Goal: Check status: Check status

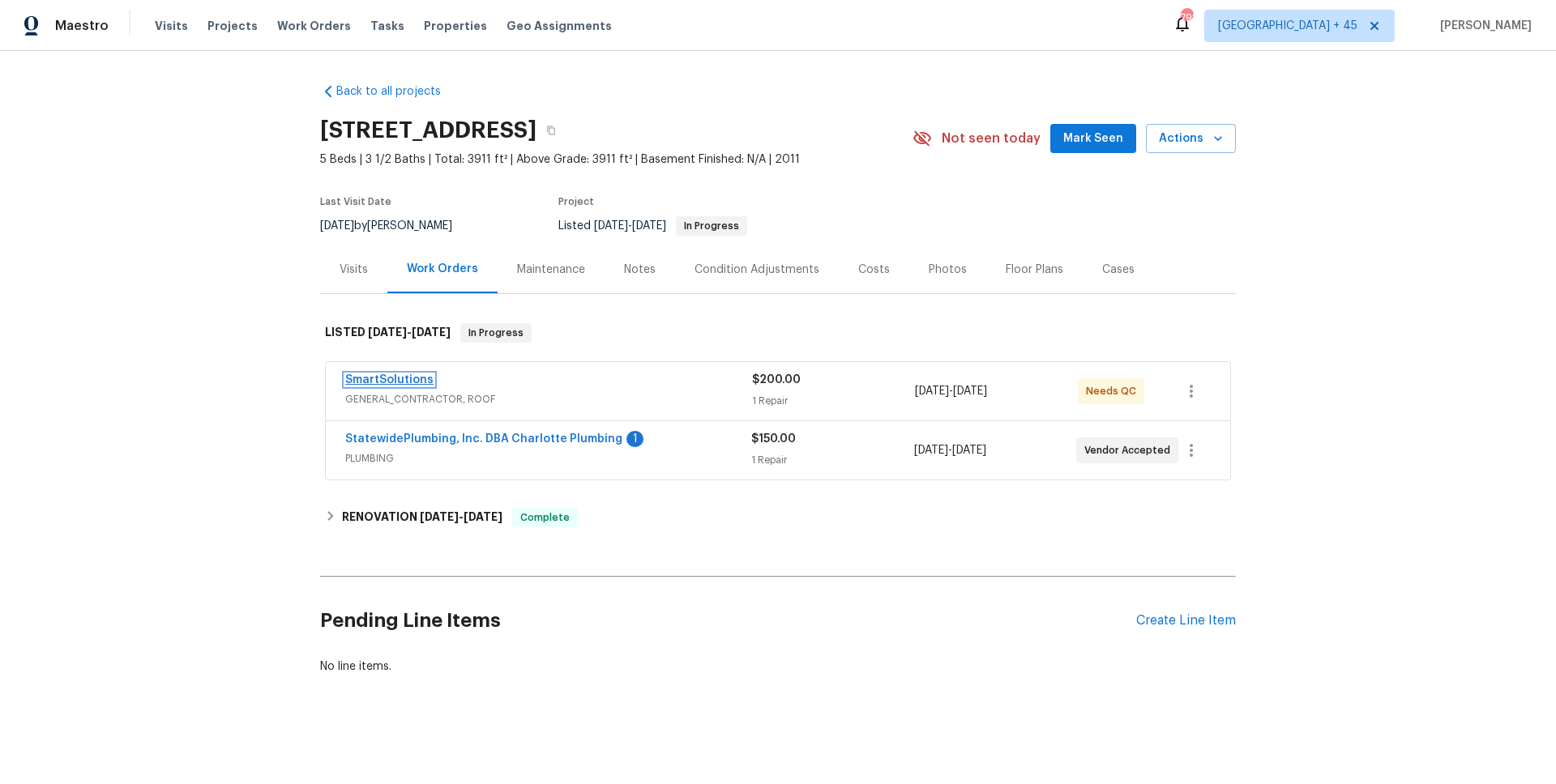
click at [388, 385] on link "SmartSolutions" at bounding box center [389, 380] width 88 height 11
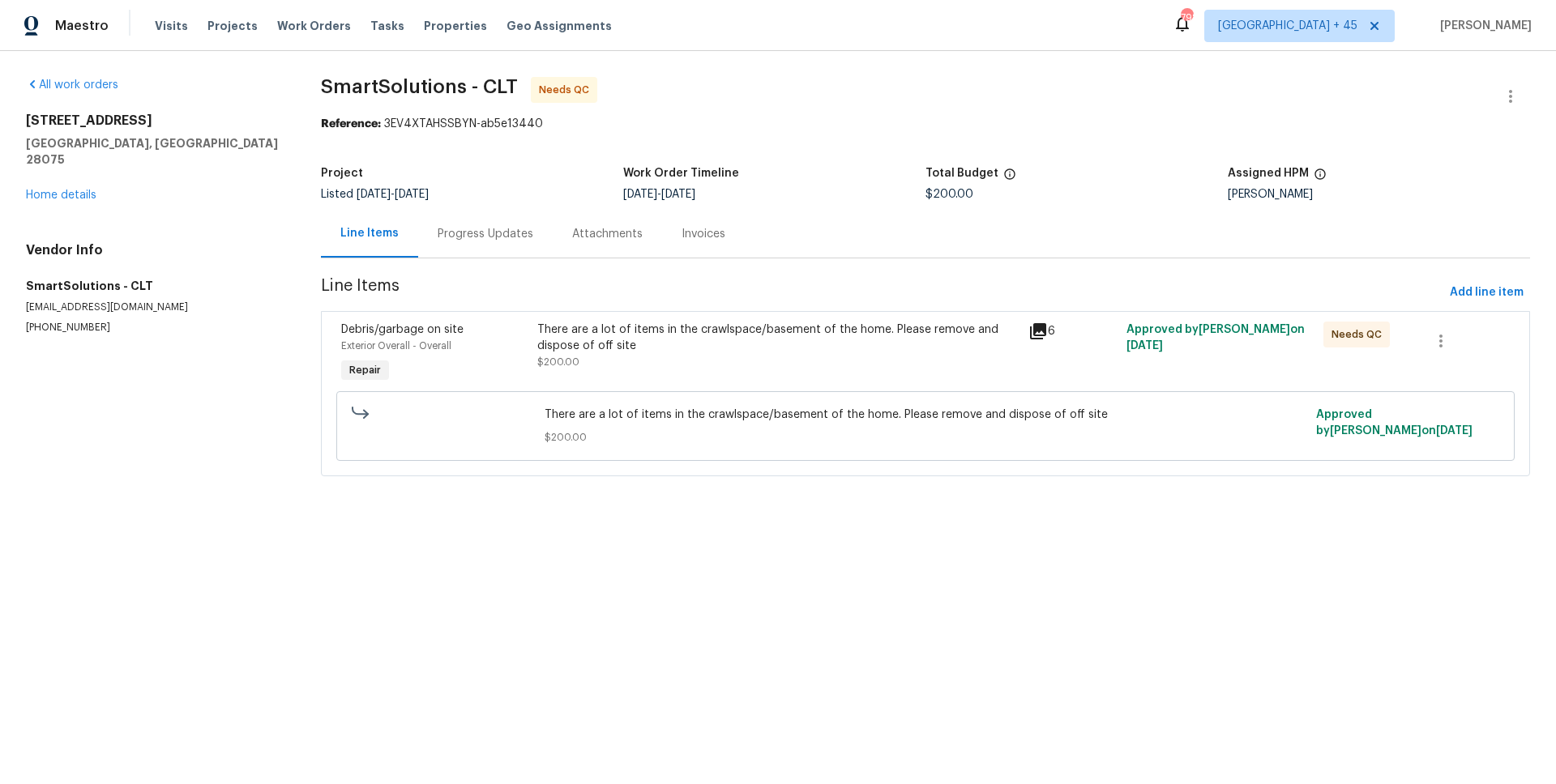
click at [469, 239] on div "Progress Updates" at bounding box center [486, 234] width 96 height 16
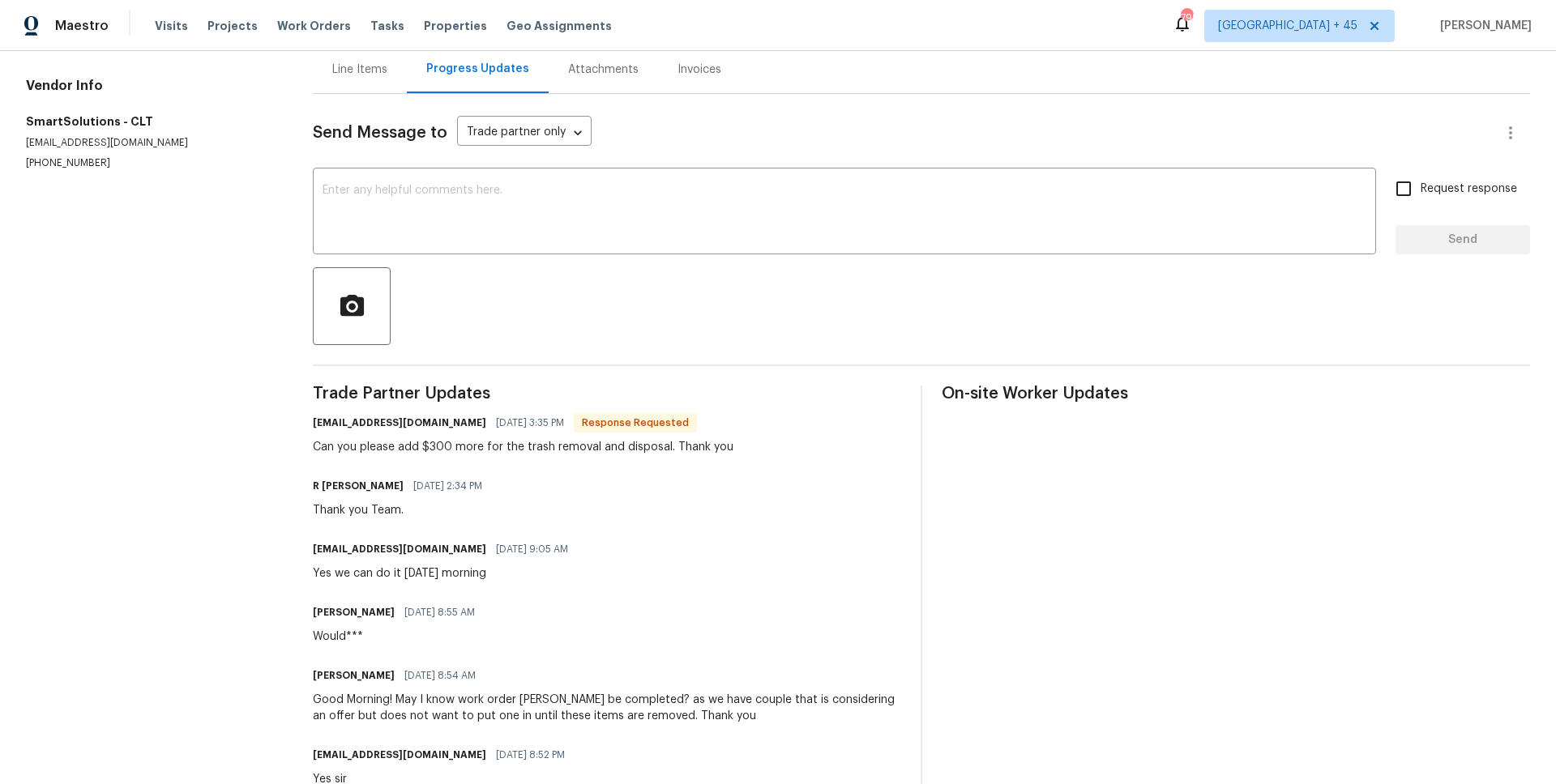
scroll to position [276, 0]
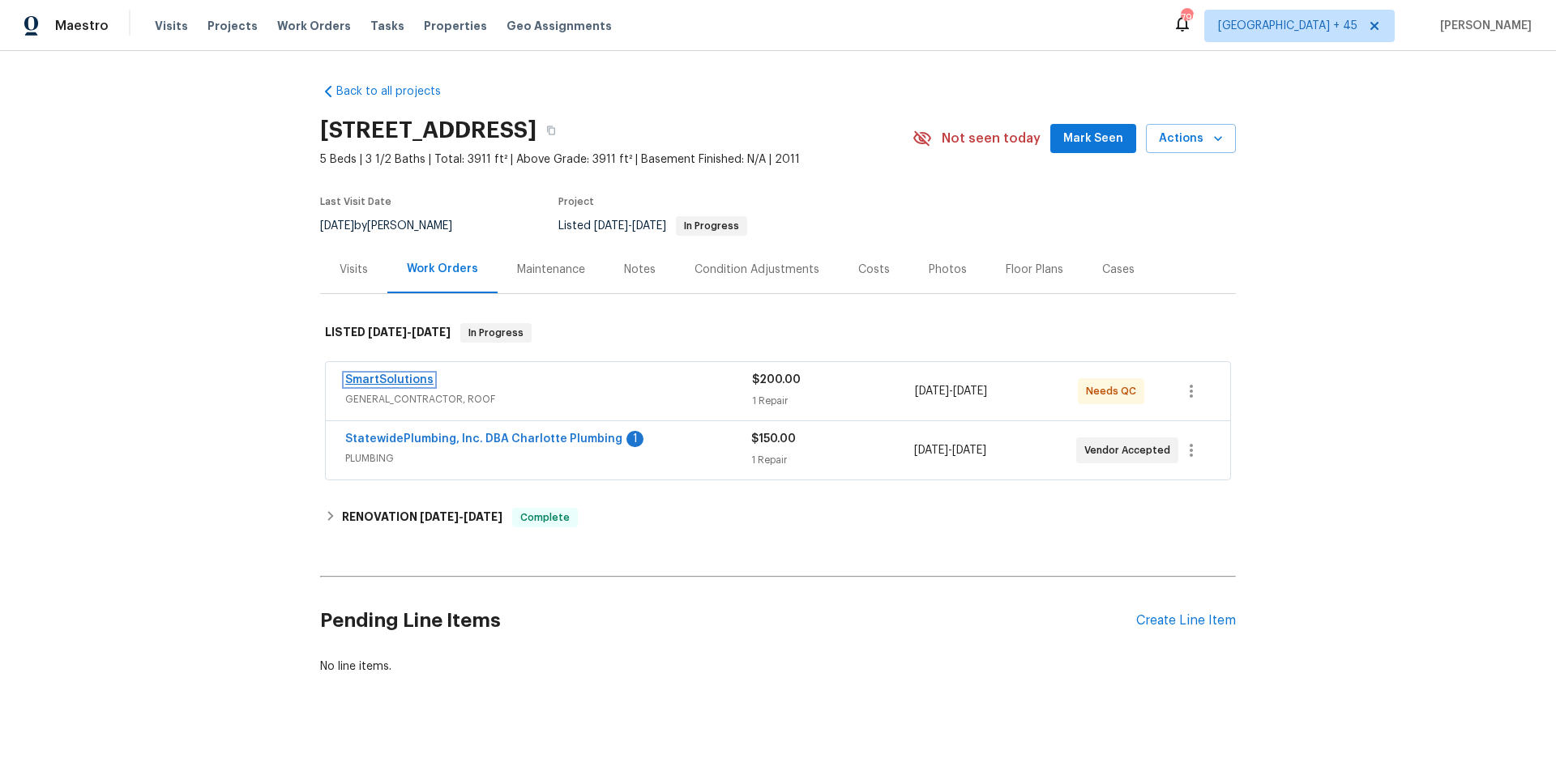
click at [411, 382] on link "SmartSolutions" at bounding box center [389, 380] width 88 height 11
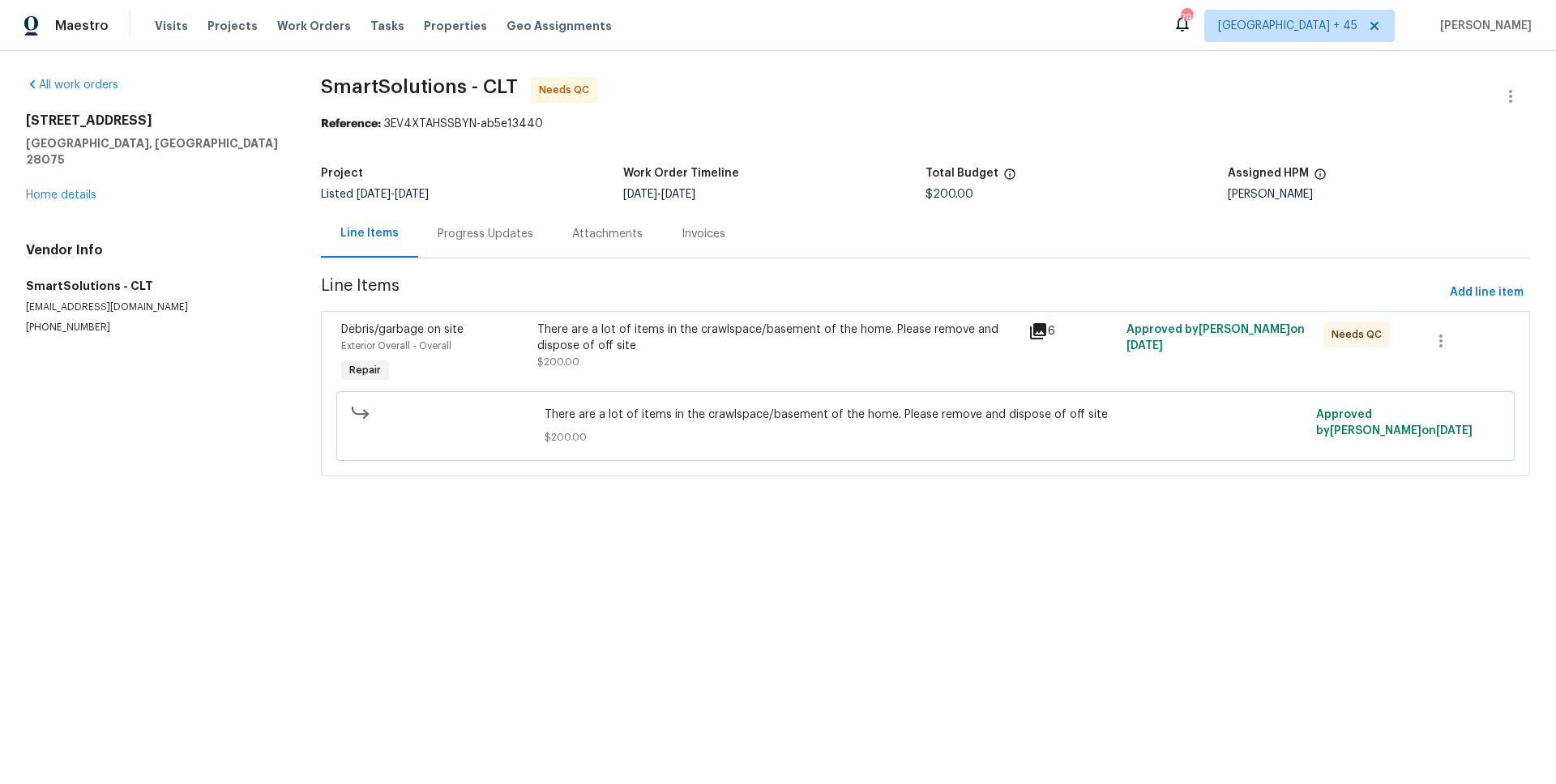
click at [466, 225] on div "Progress Updates" at bounding box center [485, 234] width 135 height 48
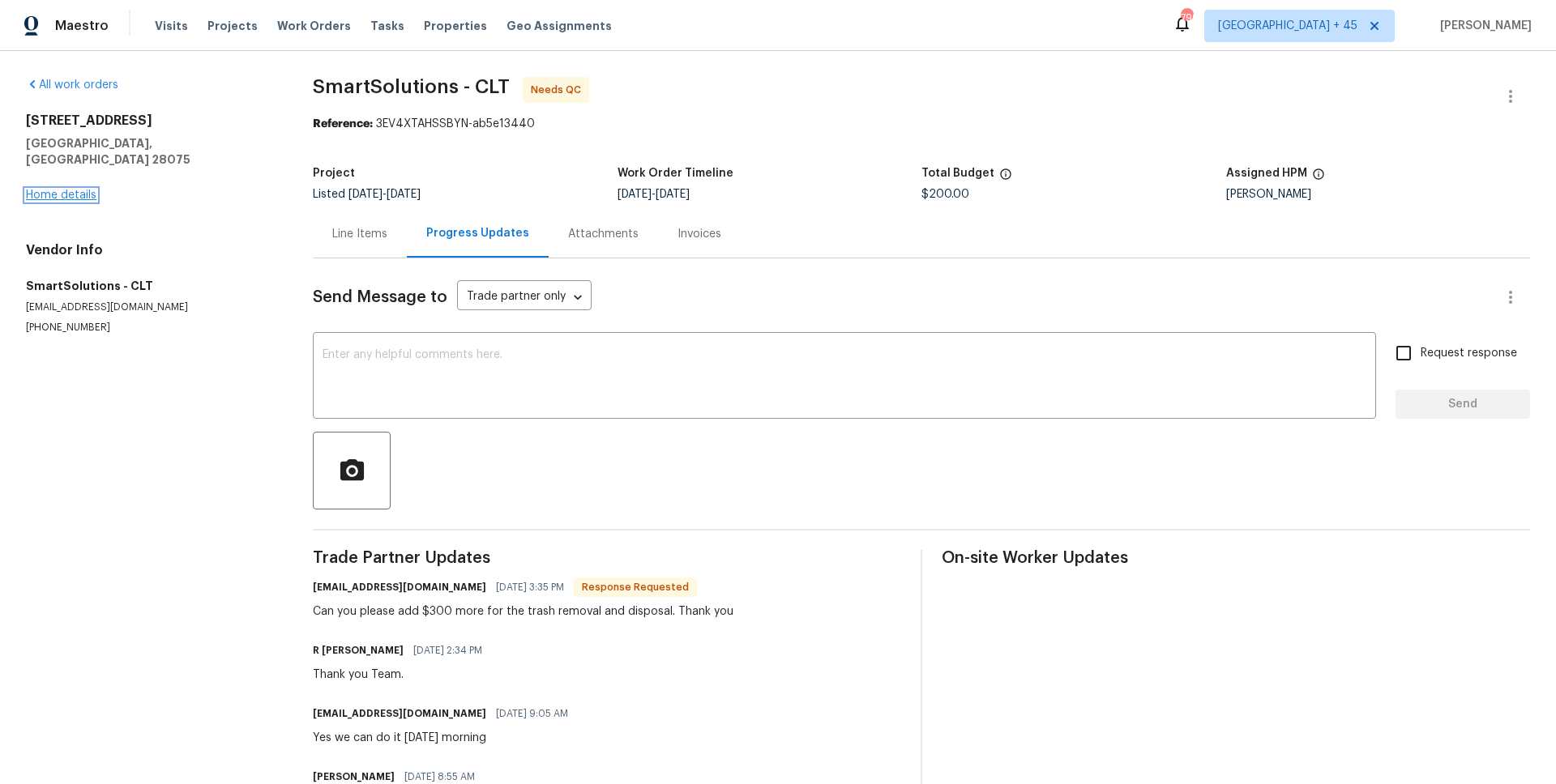
click at [67, 190] on link "Home details" at bounding box center [61, 195] width 71 height 11
